Goal: Task Accomplishment & Management: Manage account settings

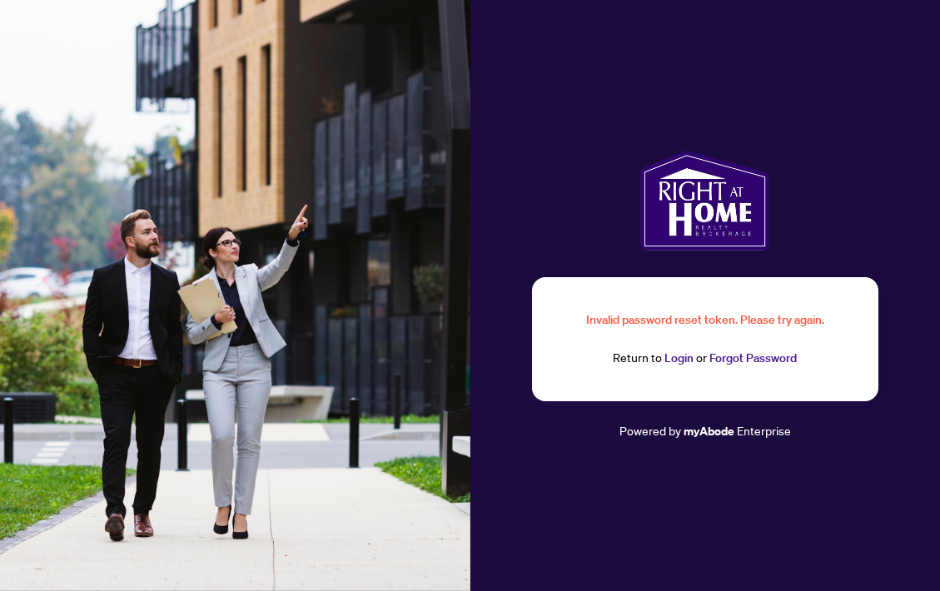
click at [673, 359] on link "Login" at bounding box center [678, 358] width 29 height 15
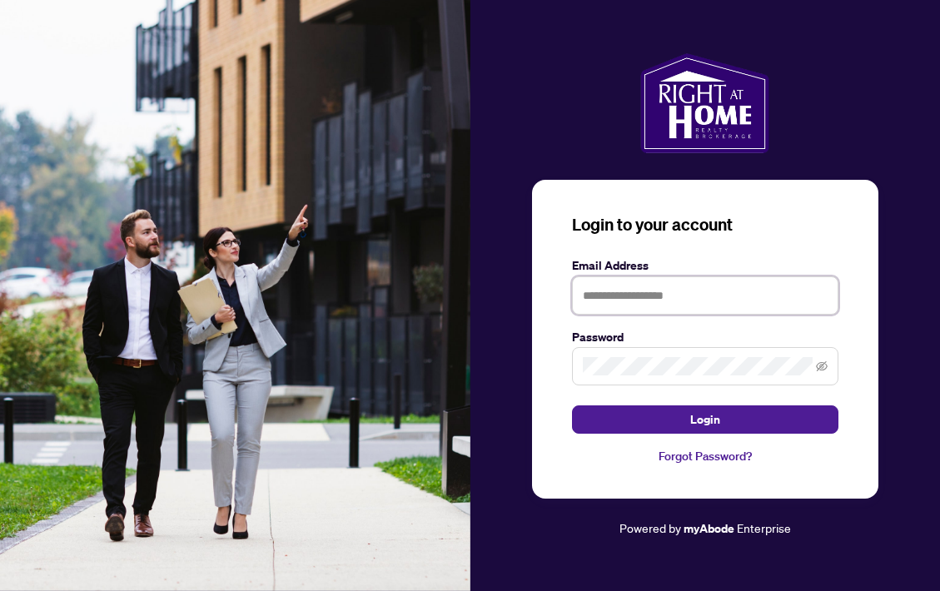
type input "**********"
click at [822, 366] on icon "eye-invisible" at bounding box center [822, 366] width 12 height 10
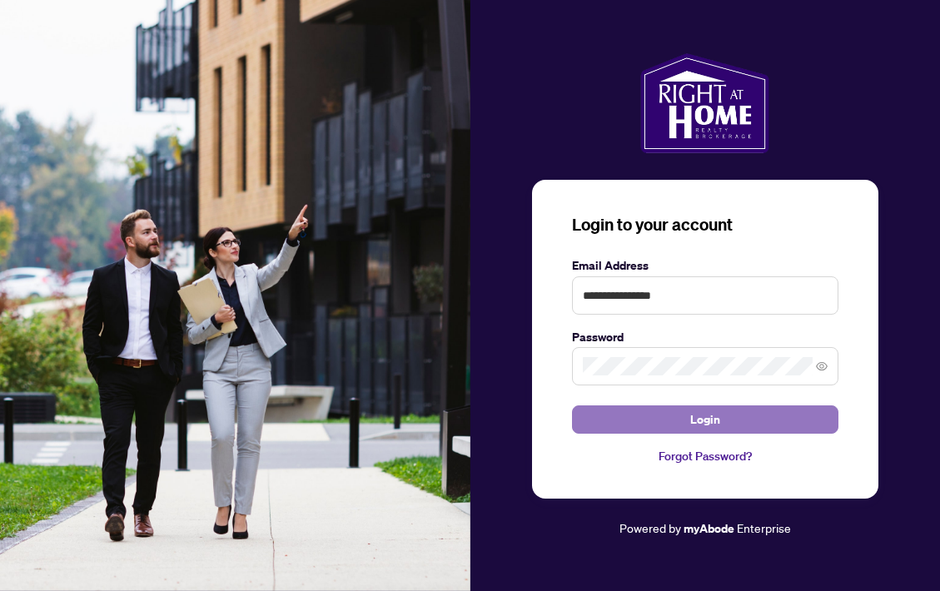
click at [718, 422] on span "Login" at bounding box center [705, 419] width 30 height 27
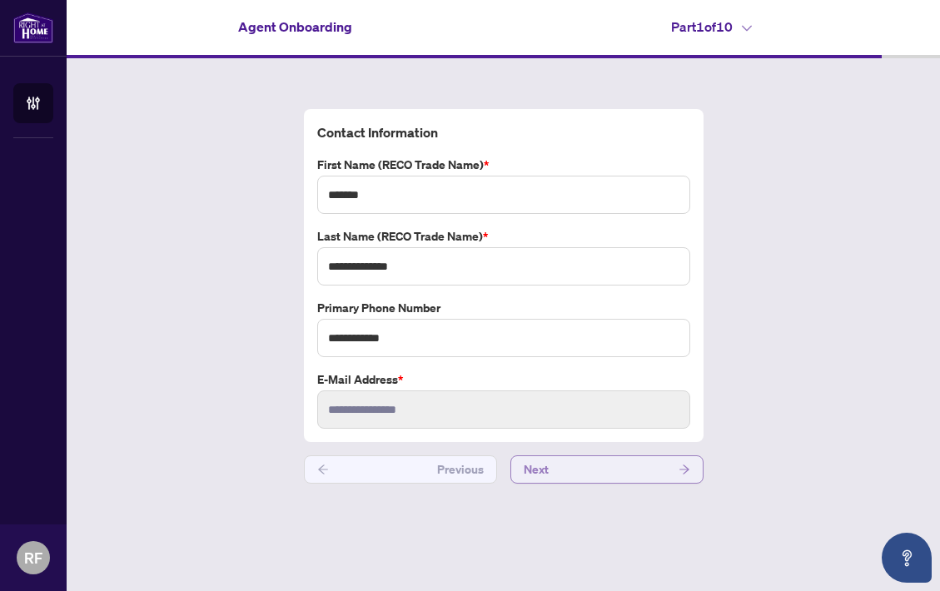
click at [618, 470] on button "Next" at bounding box center [606, 469] width 193 height 28
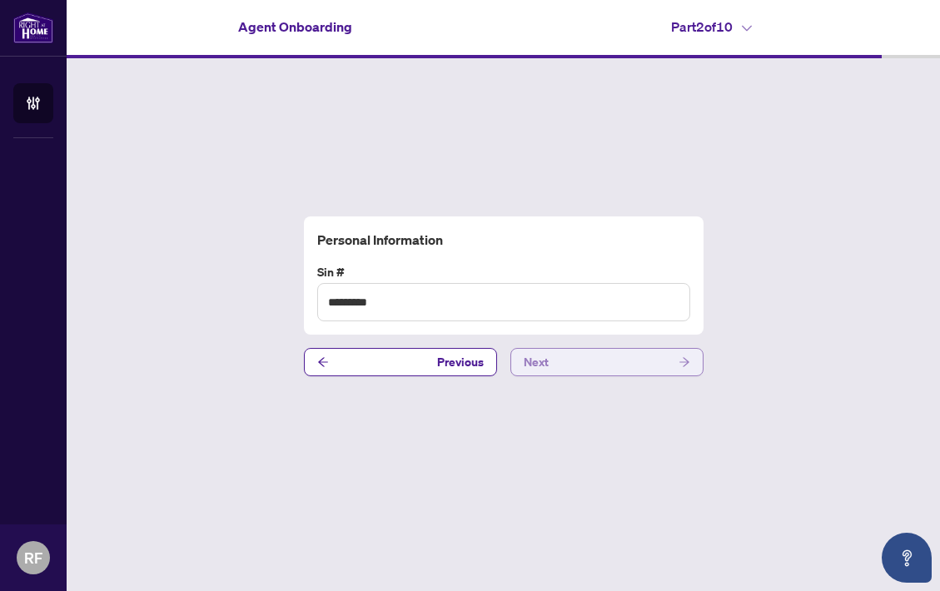
click at [632, 361] on button "Next" at bounding box center [606, 362] width 193 height 28
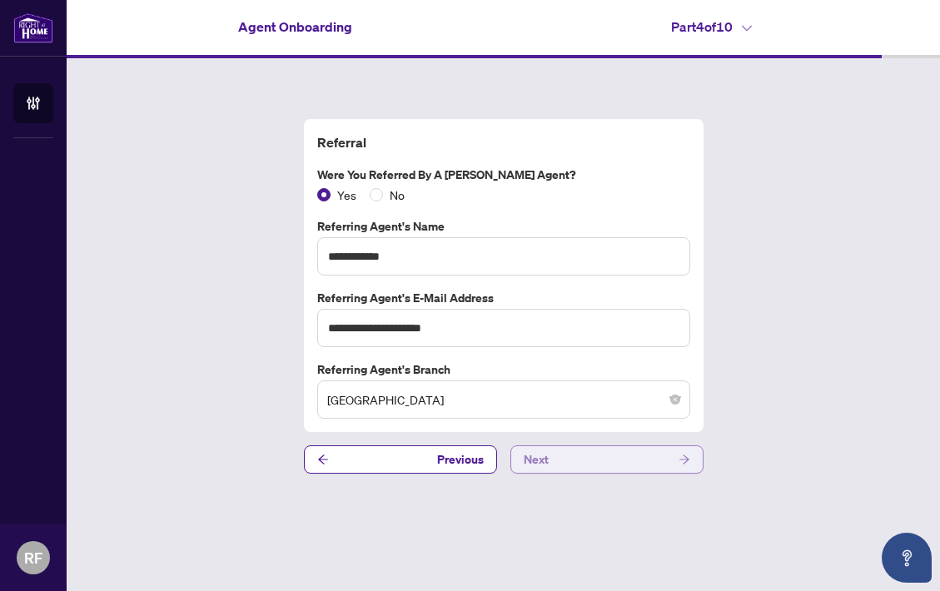
click at [604, 465] on button "Next" at bounding box center [606, 459] width 193 height 28
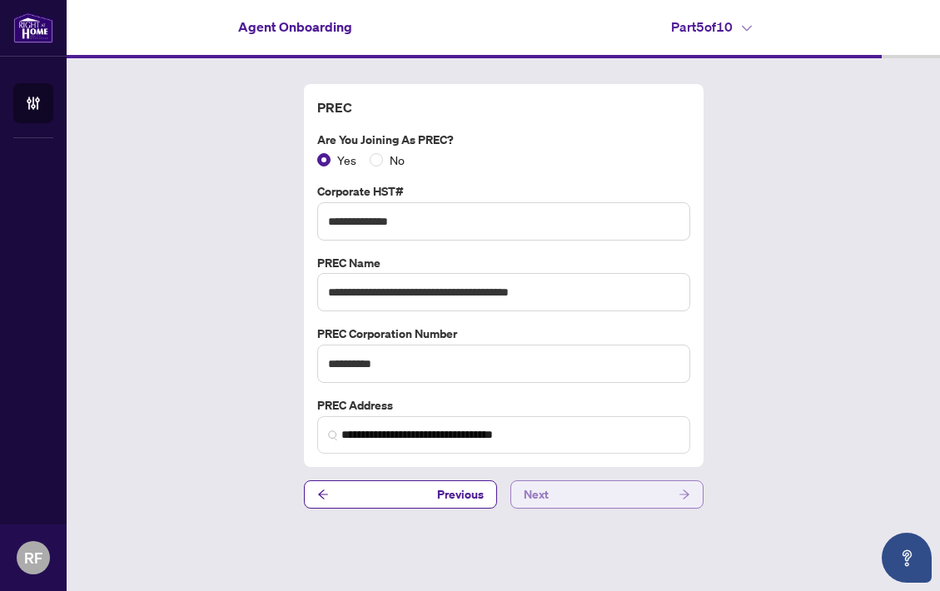
click at [598, 495] on button "Next" at bounding box center [606, 494] width 193 height 28
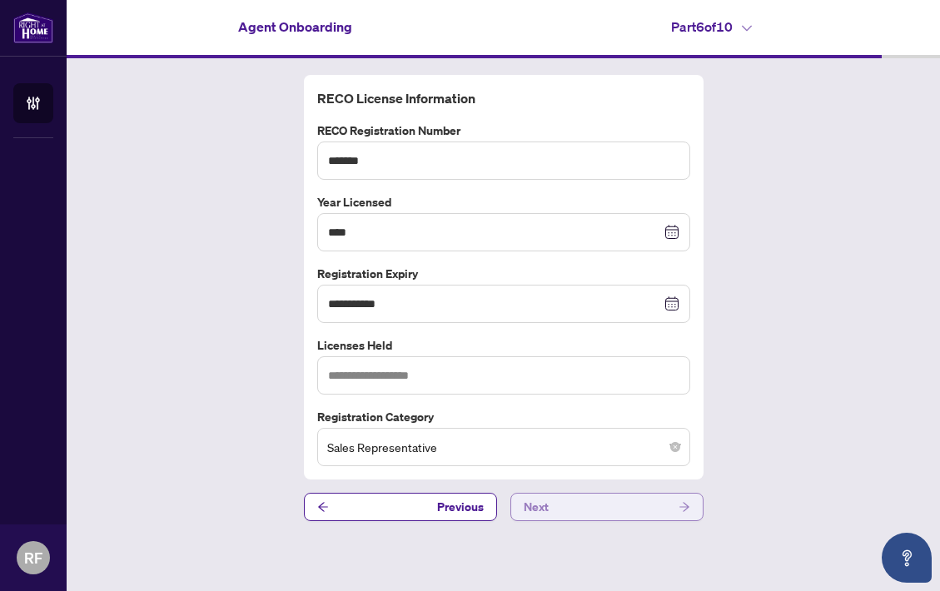
click at [594, 514] on button "Next" at bounding box center [606, 507] width 193 height 28
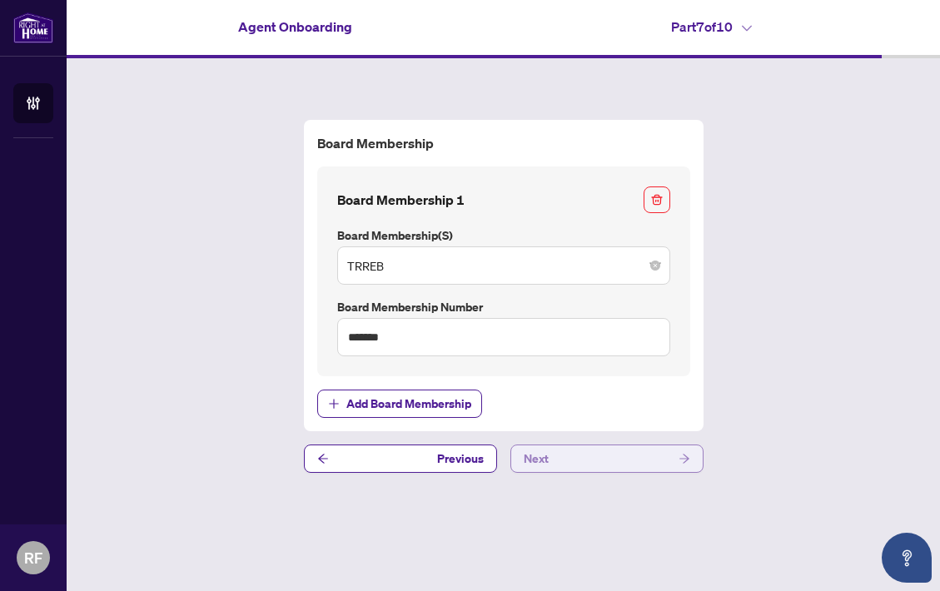
click at [599, 465] on button "Next" at bounding box center [606, 459] width 193 height 28
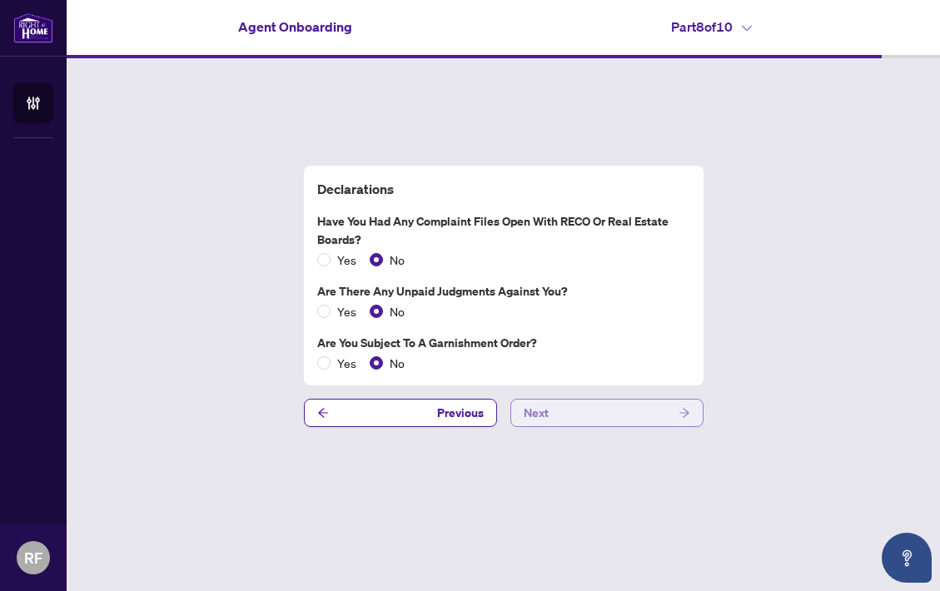
click at [609, 411] on button "Next" at bounding box center [606, 413] width 193 height 28
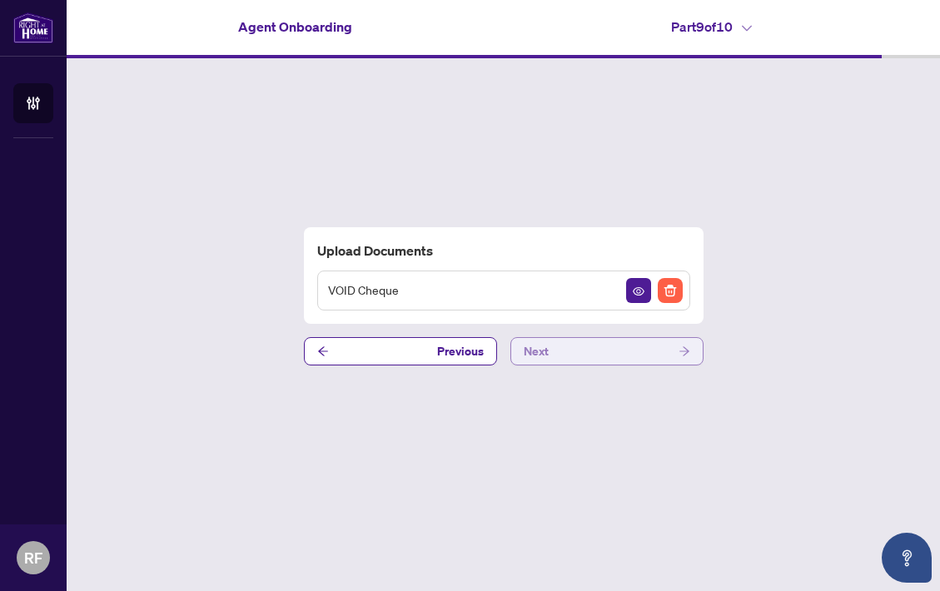
click at [609, 355] on button "Next" at bounding box center [606, 351] width 193 height 28
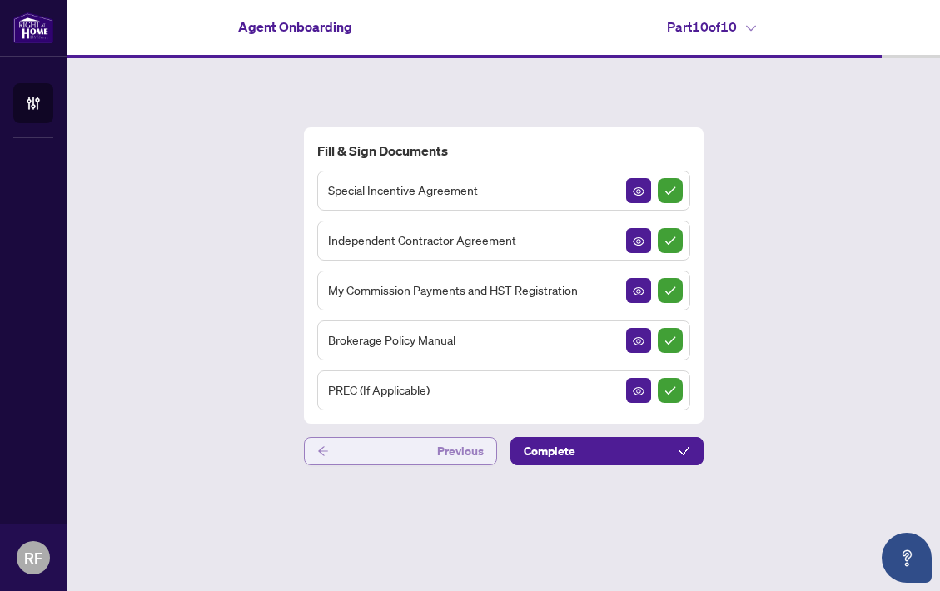
click at [440, 452] on span "Previous" at bounding box center [460, 451] width 47 height 27
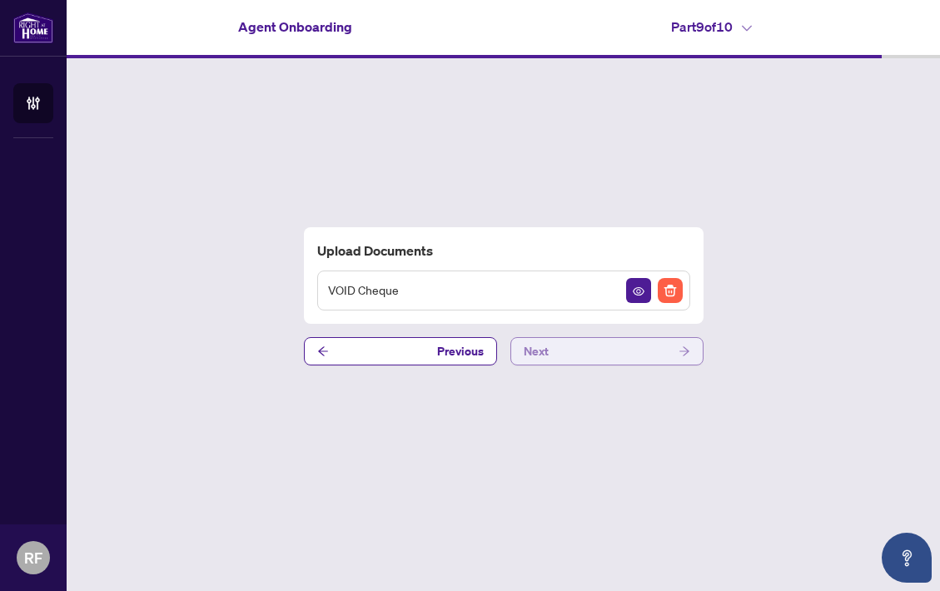
click at [592, 351] on button "Next" at bounding box center [606, 351] width 193 height 28
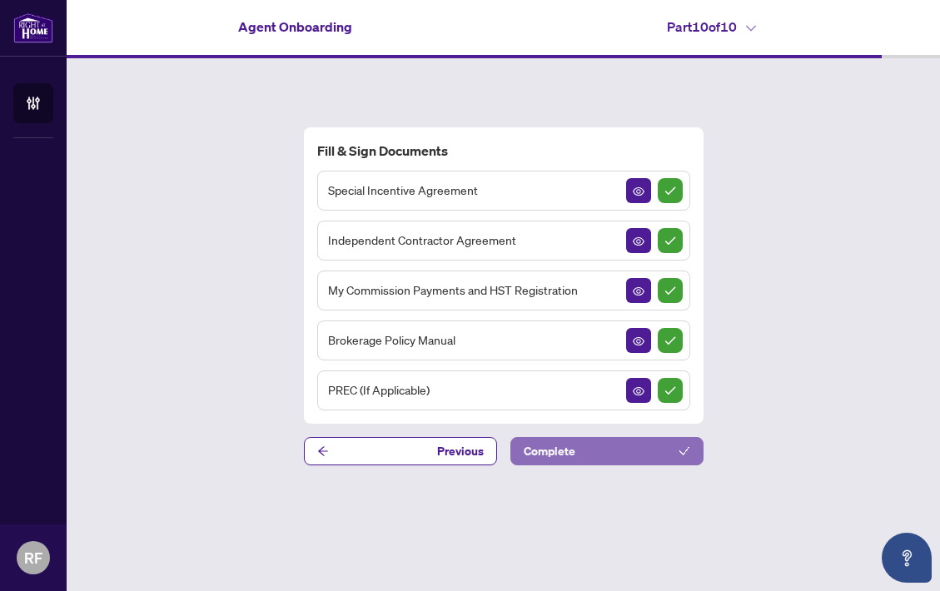
click at [582, 451] on button "Complete" at bounding box center [606, 451] width 193 height 28
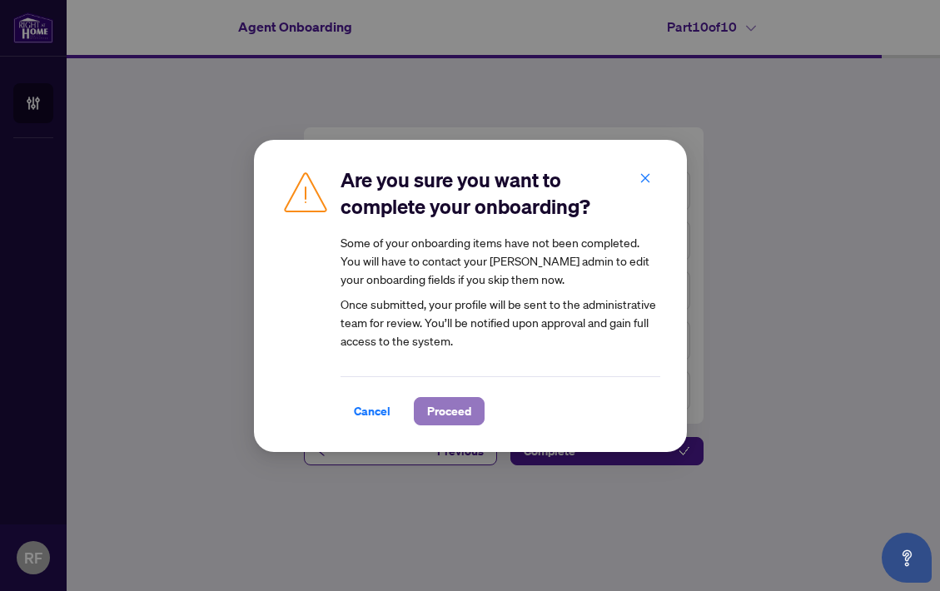
click at [455, 408] on span "Proceed" at bounding box center [449, 411] width 44 height 27
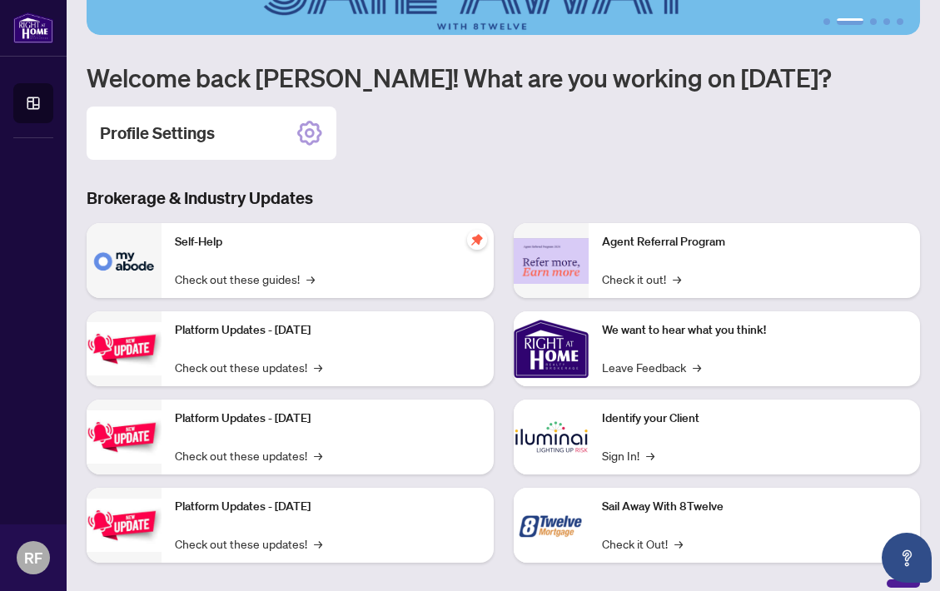
scroll to position [146, 0]
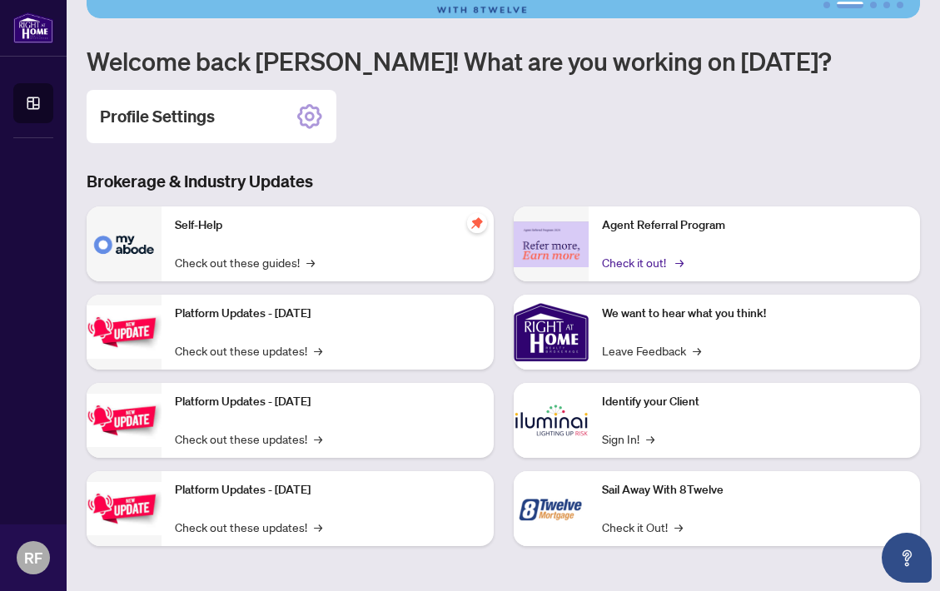
click at [644, 262] on link "Check it out! →" at bounding box center [641, 262] width 79 height 18
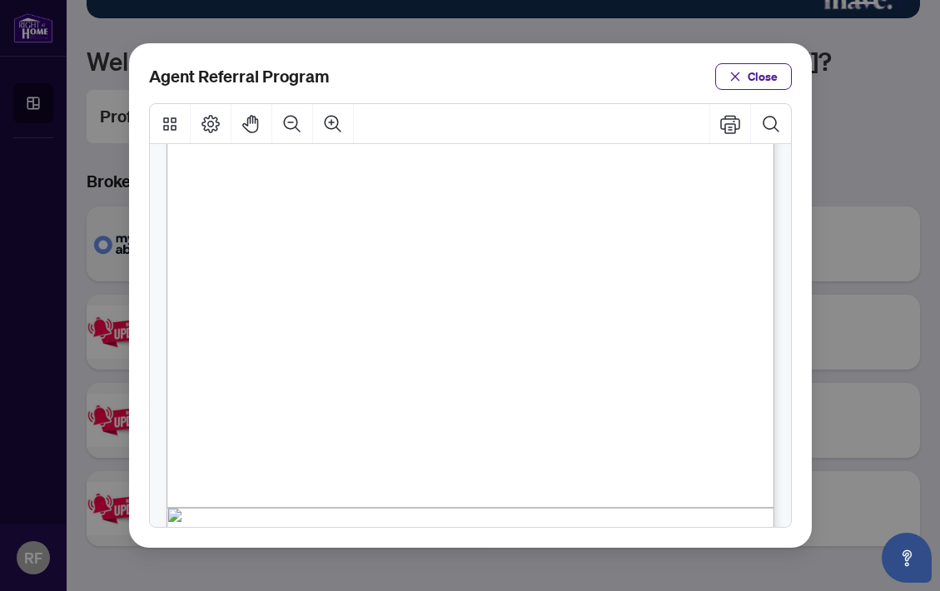
scroll to position [297, 0]
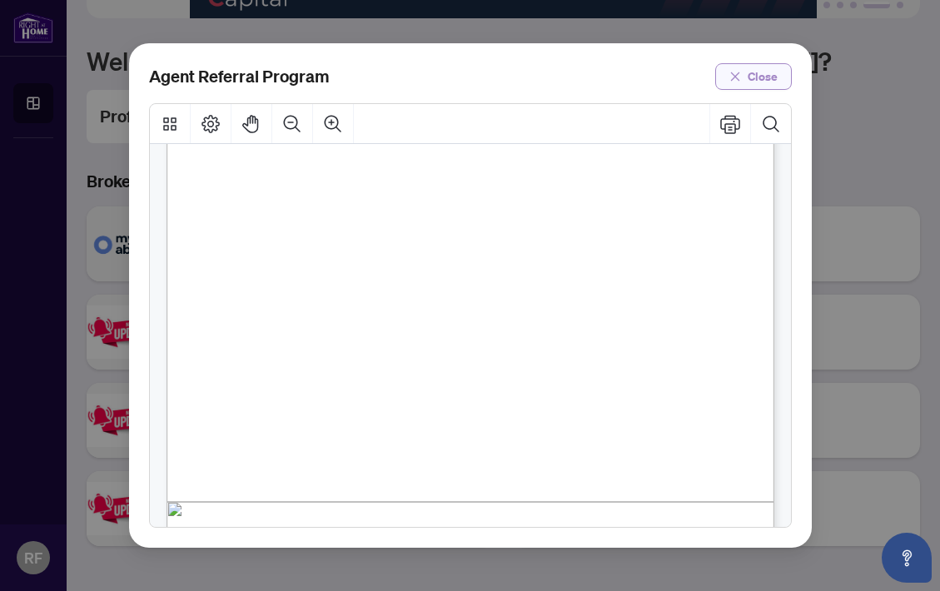
click at [774, 72] on span "Close" at bounding box center [763, 76] width 30 height 27
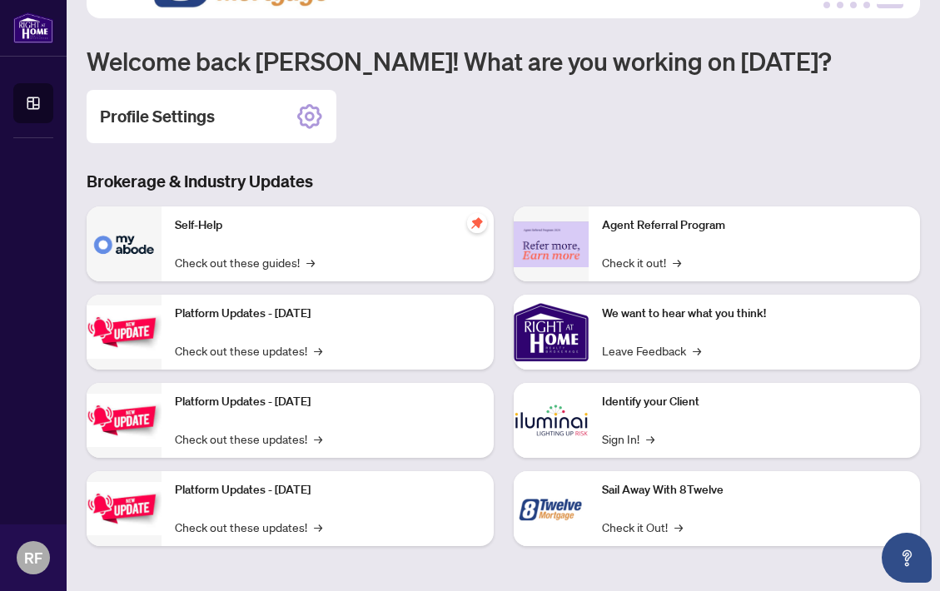
scroll to position [0, 0]
